Goal: Information Seeking & Learning: Check status

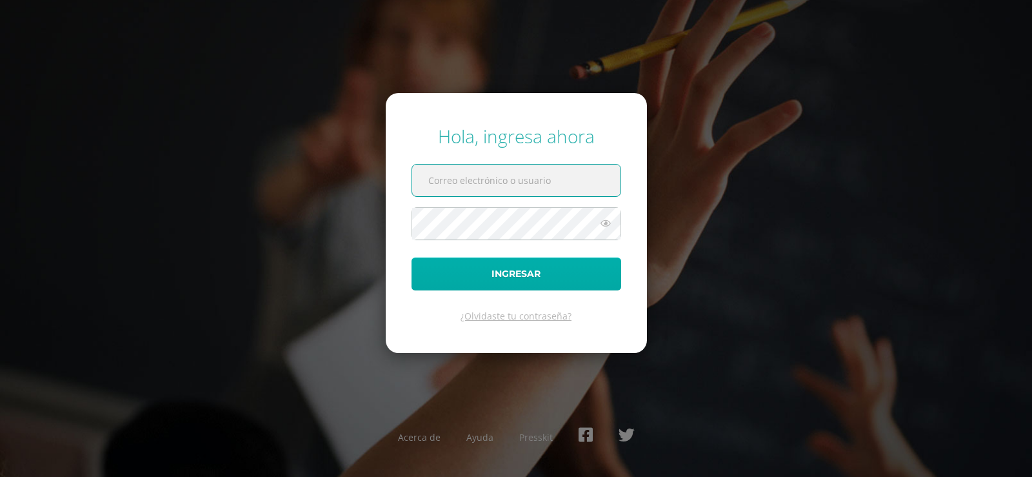
type input "25163@lasallechiquimula.edu.gt"
click at [501, 273] on button "Ingresar" at bounding box center [517, 273] width 210 height 33
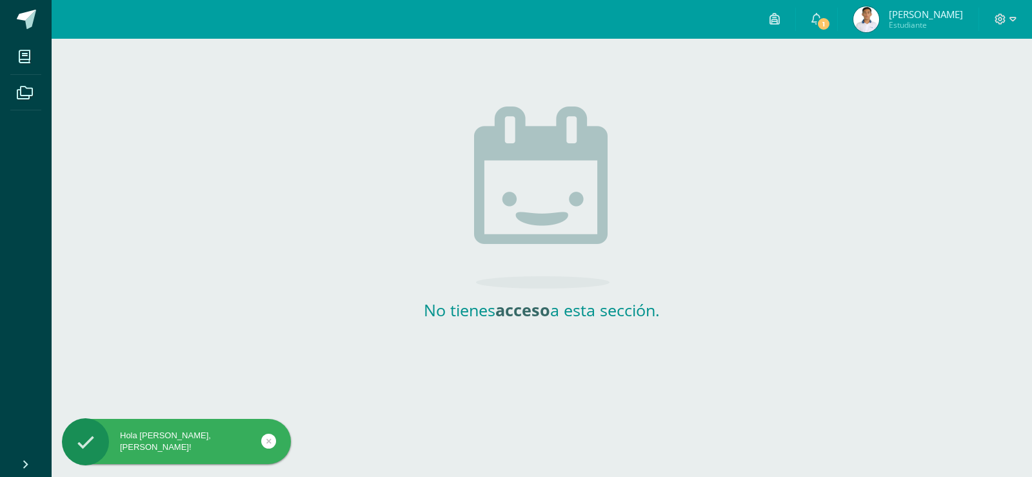
click at [499, 309] on strong "acceso" at bounding box center [523, 310] width 55 height 22
click at [501, 309] on strong "acceso" at bounding box center [523, 310] width 55 height 22
click at [520, 307] on strong "acceso" at bounding box center [523, 310] width 55 height 22
click at [821, 30] on link "1" at bounding box center [816, 19] width 41 height 39
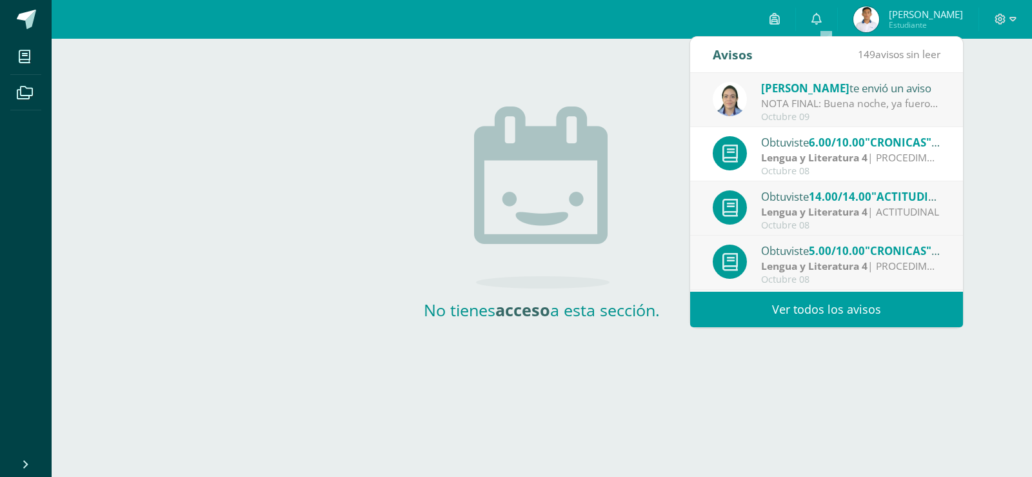
click at [864, 108] on div "NOTA FINAL: Buena noche, ya fueron asignados todos los puntos en plataforma Edo…" at bounding box center [850, 103] width 179 height 15
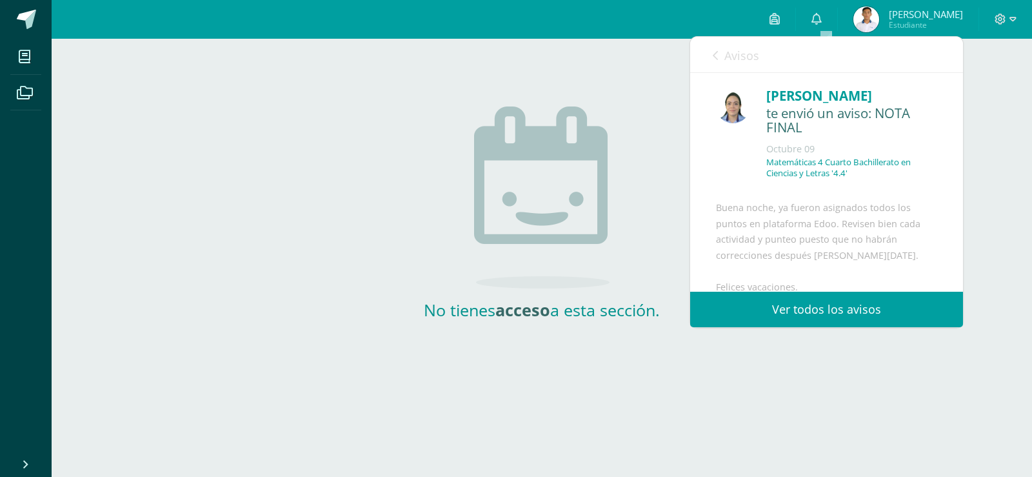
click at [713, 52] on icon at bounding box center [715, 55] width 5 height 10
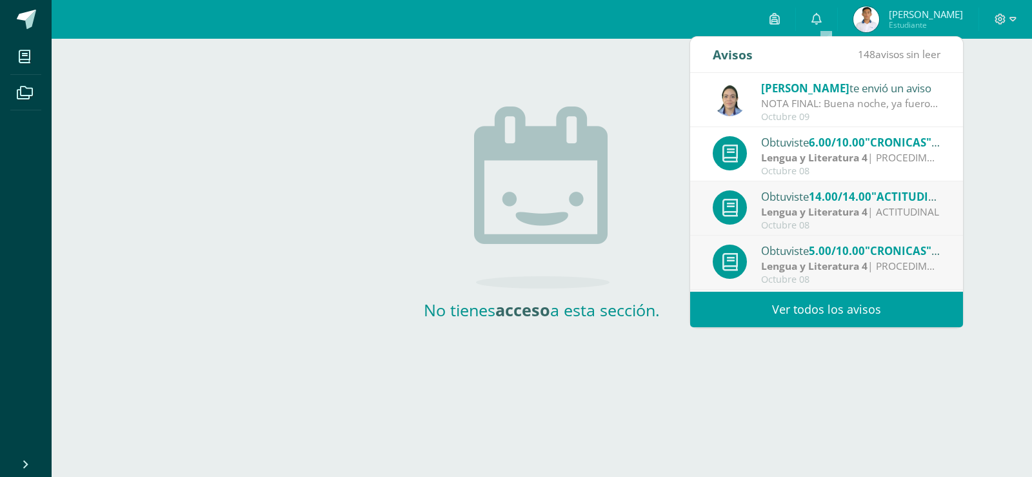
click at [749, 99] on div "Eleaneth Ramírez te envió un aviso NOTA FINAL: Buena noche, ya fueron asignados…" at bounding box center [827, 100] width 228 height 43
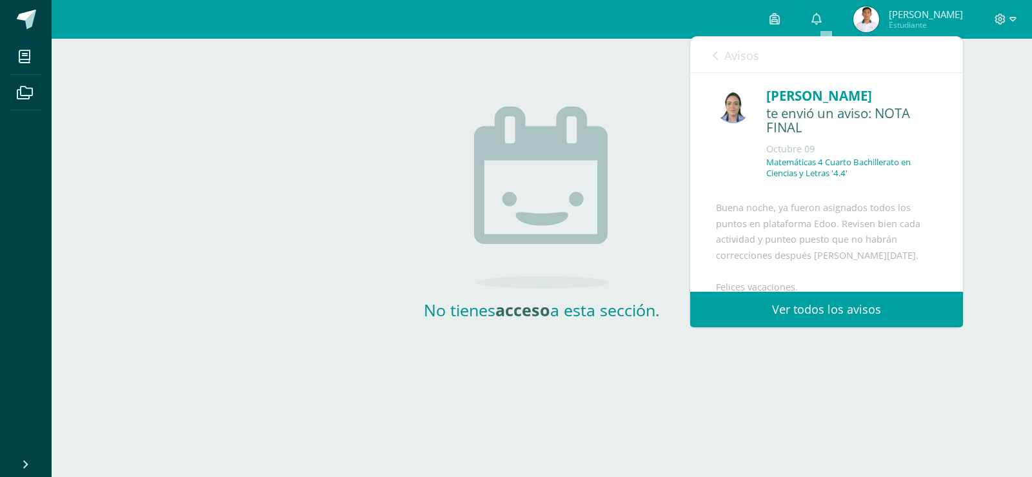
click at [718, 57] on link "Avisos" at bounding box center [736, 55] width 46 height 37
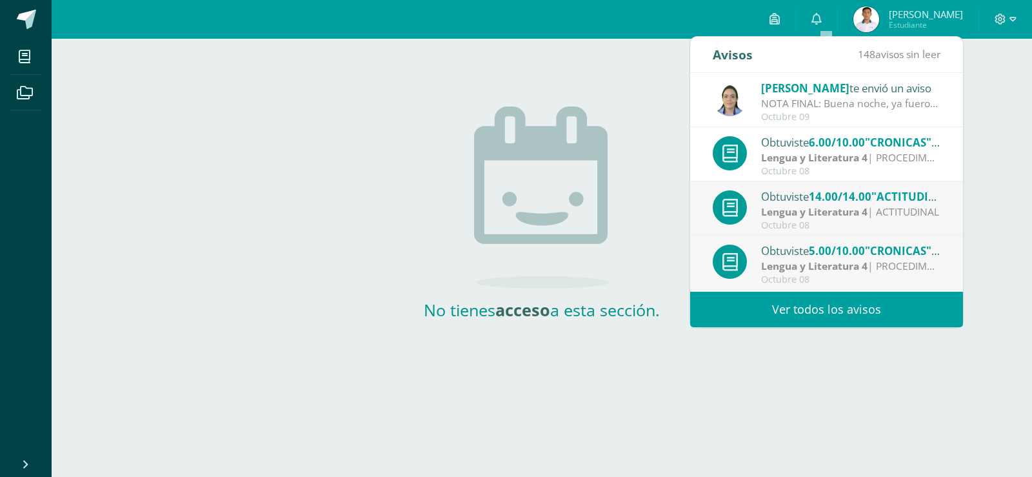
click at [739, 146] on div at bounding box center [730, 153] width 34 height 34
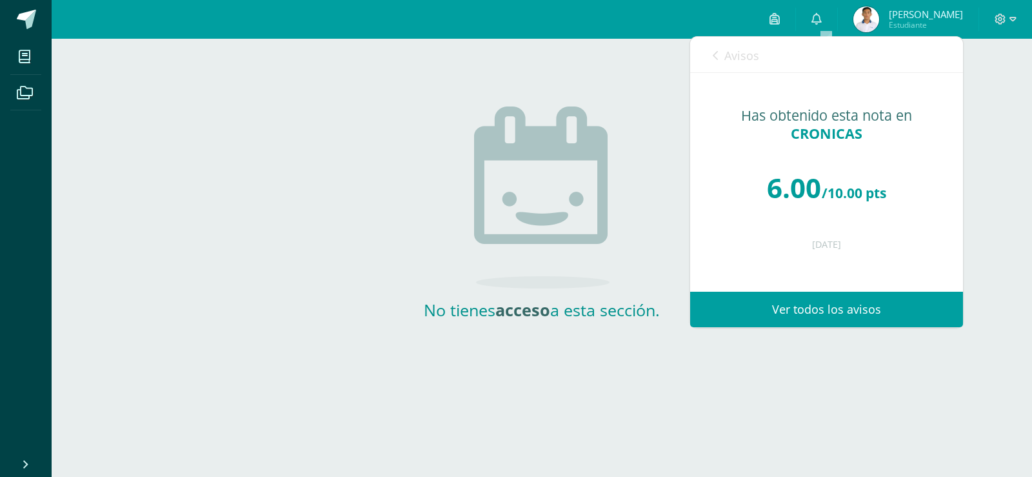
click at [716, 54] on icon at bounding box center [715, 55] width 5 height 10
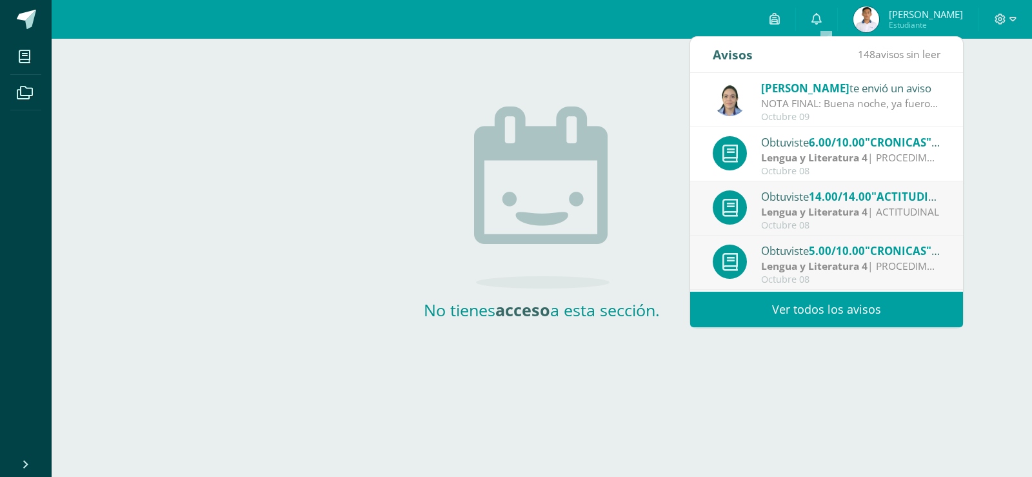
click at [899, 14] on span "[PERSON_NAME]" at bounding box center [926, 14] width 74 height 13
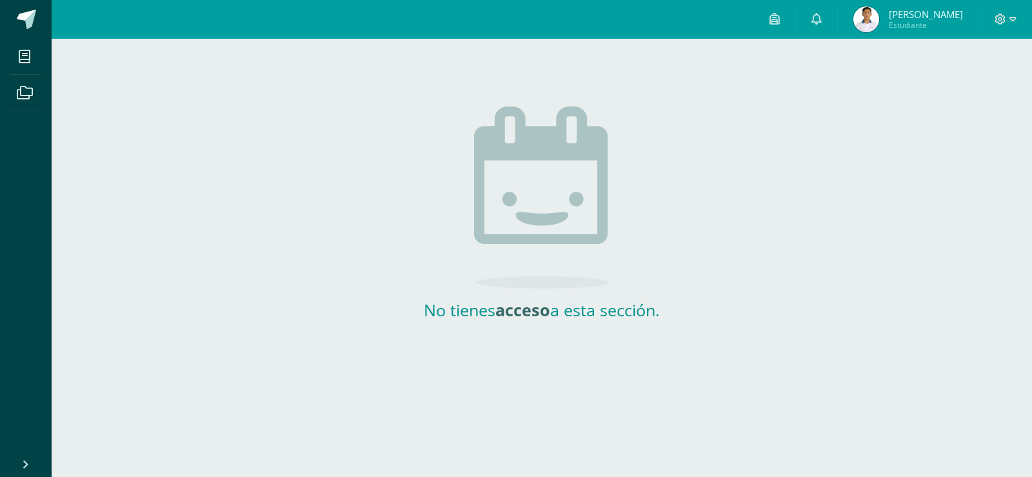
click at [901, 28] on span "Estudiante" at bounding box center [926, 24] width 74 height 11
click at [868, 12] on img at bounding box center [867, 19] width 26 height 26
click at [934, 12] on span "[PERSON_NAME]" at bounding box center [926, 14] width 74 height 13
click at [879, 18] on img at bounding box center [867, 19] width 26 height 26
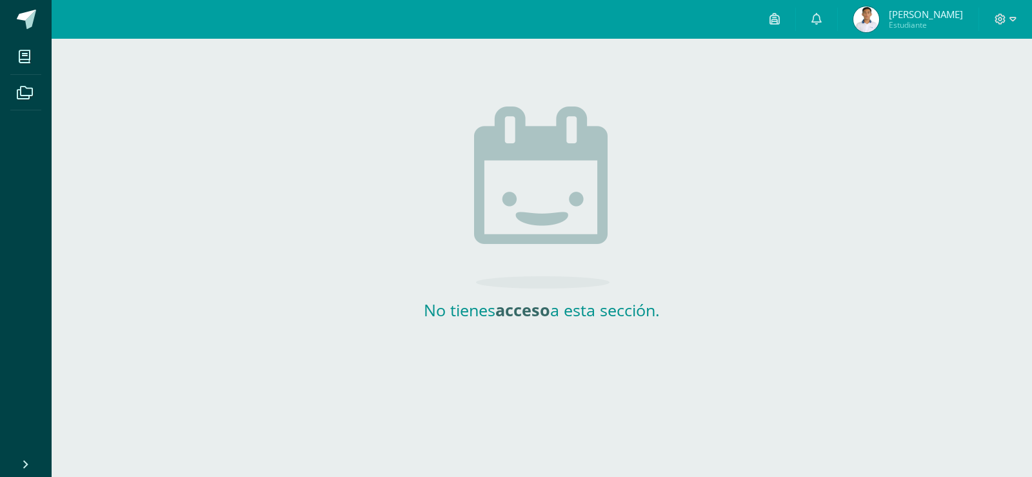
click at [879, 18] on img at bounding box center [867, 19] width 26 height 26
click at [17, 54] on span at bounding box center [24, 56] width 29 height 29
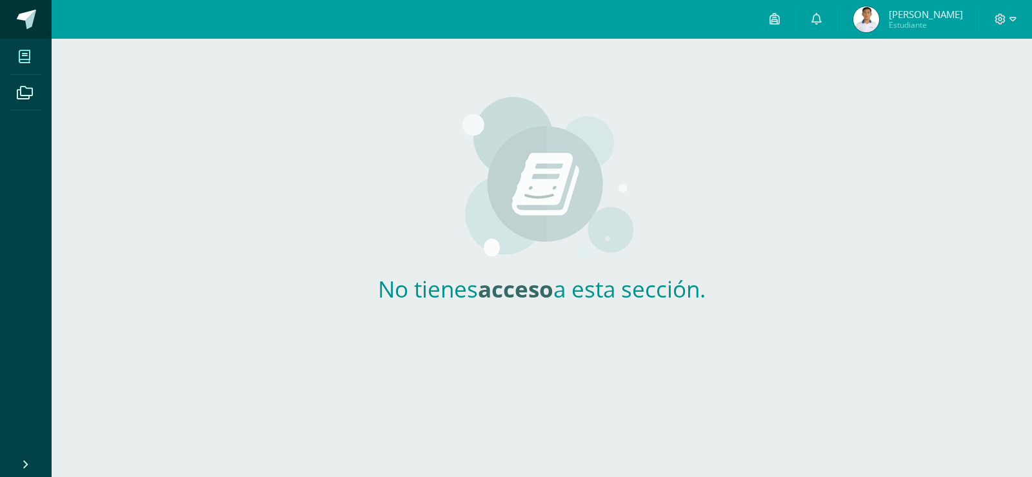
click at [23, 17] on span at bounding box center [26, 19] width 19 height 19
